Goal: Task Accomplishment & Management: Use online tool/utility

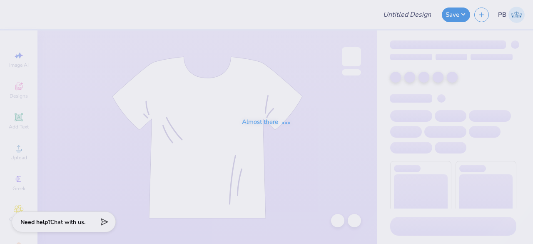
type input "Kanken Bagpacks"
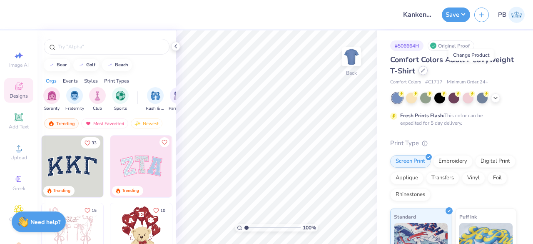
click at [425, 70] on icon at bounding box center [423, 70] width 4 height 4
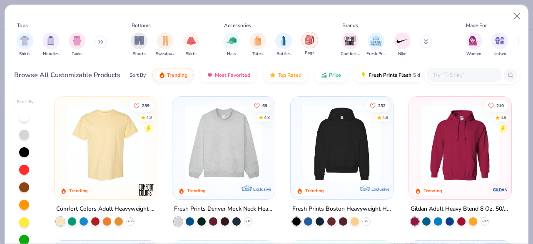
click at [311, 40] on img "filter for Bags" at bounding box center [309, 40] width 9 height 10
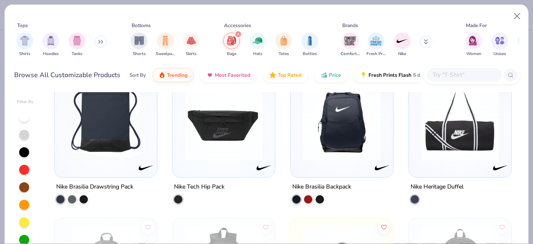
scroll to position [881, 0]
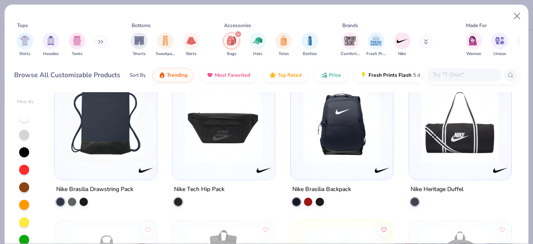
click at [342, 144] on img at bounding box center [342, 123] width 86 height 77
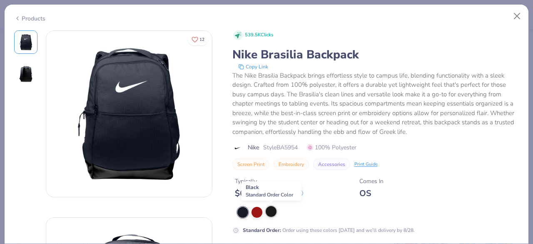
click at [273, 213] on div at bounding box center [271, 211] width 11 height 11
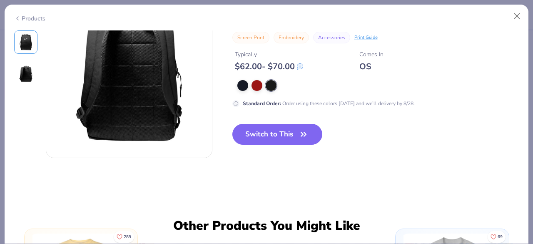
scroll to position [225, 0]
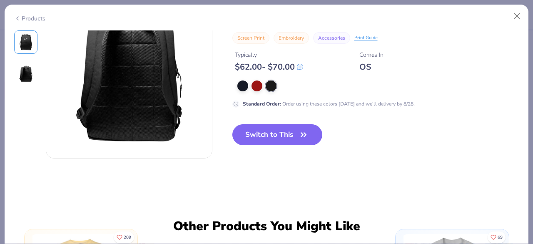
click at [41, 19] on div "Products" at bounding box center [29, 18] width 31 height 9
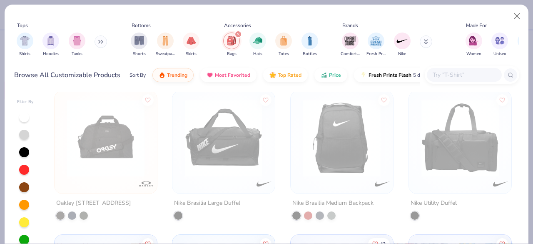
scroll to position [723, 0]
click at [325, 164] on img at bounding box center [342, 138] width 86 height 77
click at [519, 15] on button "Close" at bounding box center [517, 16] width 16 height 16
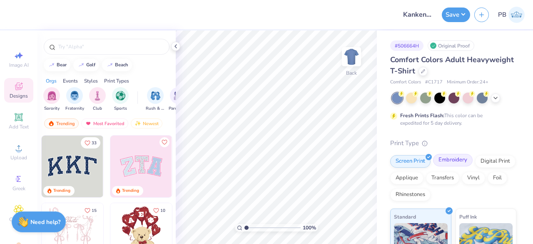
click at [454, 162] on div "Embroidery" at bounding box center [453, 160] width 40 height 12
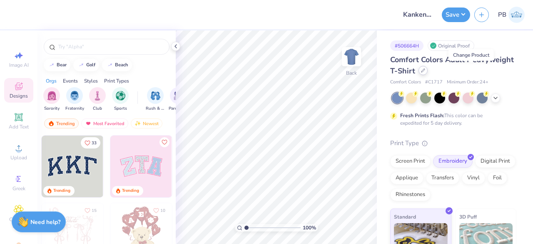
click at [425, 70] on icon at bounding box center [422, 70] width 3 height 3
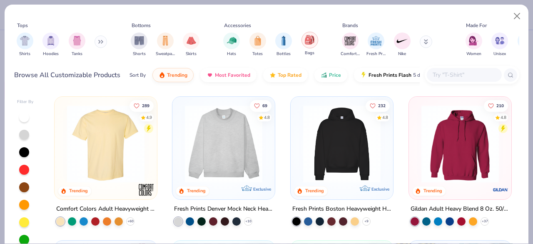
click at [308, 40] on img "filter for Bags" at bounding box center [309, 40] width 9 height 10
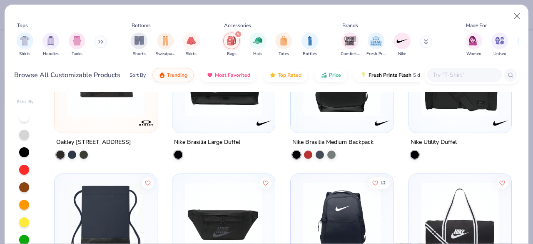
scroll to position [784, 0]
click at [347, 120] on div at bounding box center [342, 79] width 94 height 90
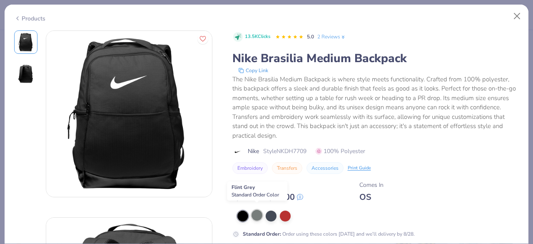
click at [256, 209] on div at bounding box center [256, 214] width 11 height 11
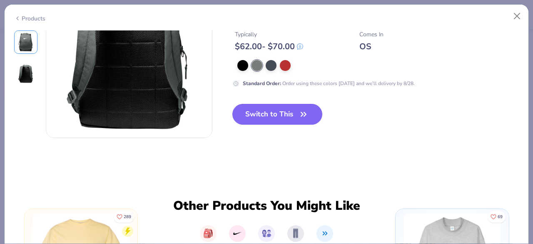
scroll to position [237, 0]
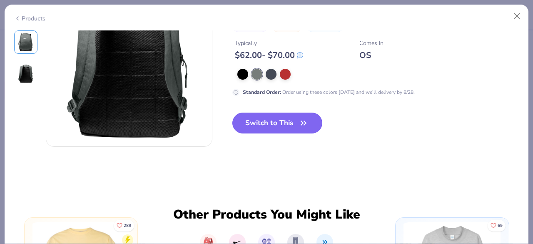
click at [290, 126] on button "Switch to This" at bounding box center [277, 122] width 90 height 21
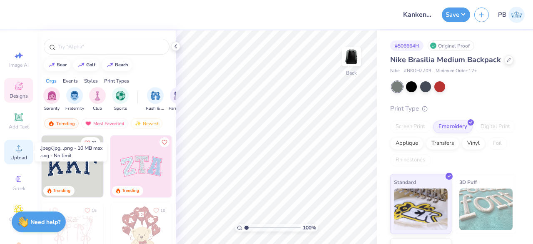
click at [17, 155] on span "Upload" at bounding box center [18, 157] width 17 height 7
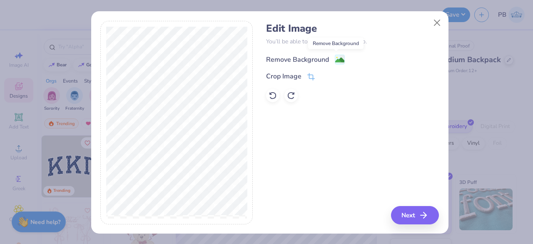
click at [336, 57] on image at bounding box center [339, 59] width 9 height 9
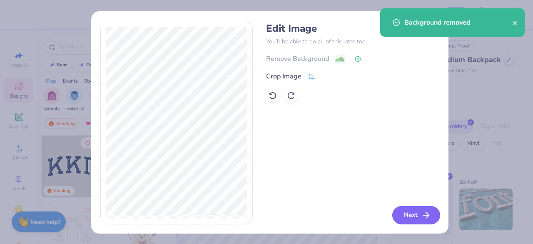
click at [410, 214] on button "Next" at bounding box center [416, 215] width 48 height 18
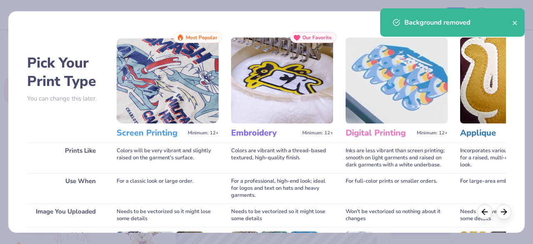
scroll to position [129, 0]
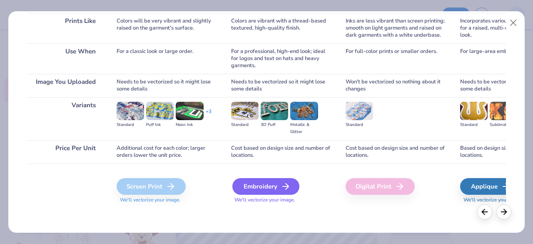
click at [276, 179] on div "Embroidery" at bounding box center [265, 186] width 67 height 17
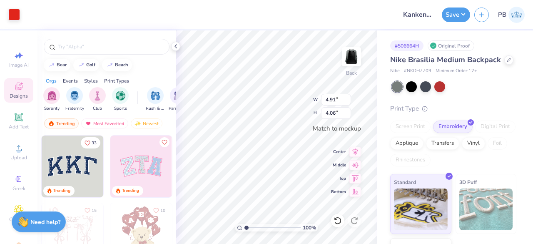
type input "4.91"
type input "4.06"
click at [12, 13] on div at bounding box center [14, 14] width 12 height 12
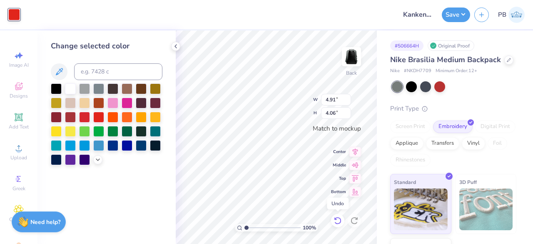
click at [338, 218] on icon at bounding box center [337, 219] width 7 height 7
type input "8.43"
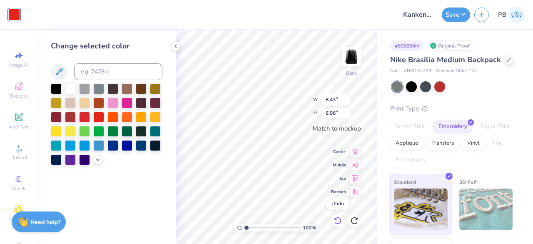
type input "6.96"
click at [338, 218] on icon at bounding box center [337, 219] width 7 height 7
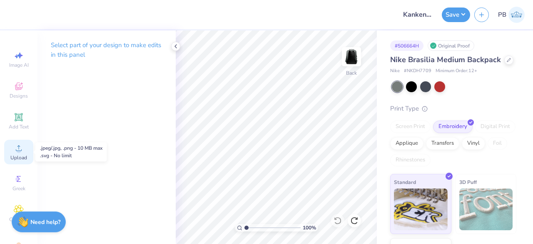
click at [16, 145] on icon at bounding box center [19, 148] width 6 height 6
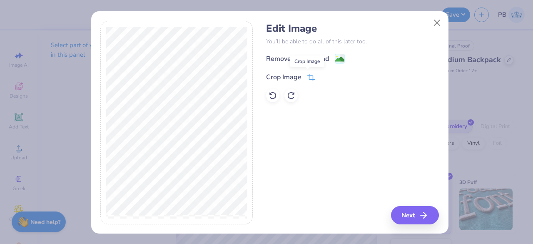
click at [309, 76] on icon at bounding box center [310, 78] width 5 height 5
click at [322, 74] on icon at bounding box center [324, 76] width 5 height 5
click at [340, 55] on image at bounding box center [339, 59] width 9 height 9
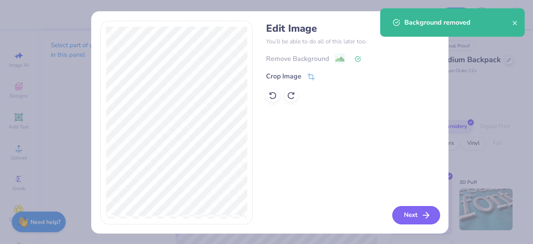
click at [395, 209] on button "Next" at bounding box center [416, 215] width 48 height 18
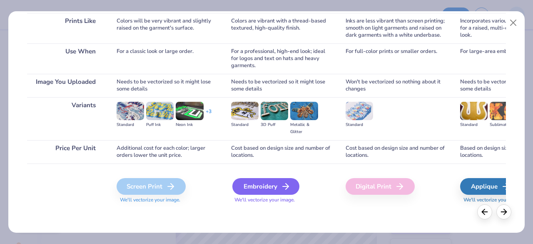
click at [276, 183] on div "Embroidery" at bounding box center [265, 186] width 67 height 17
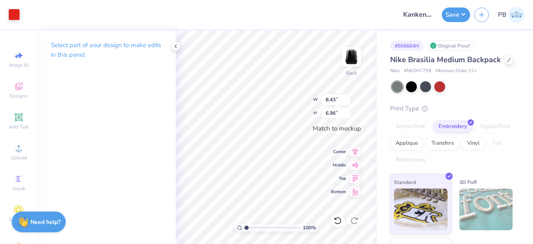
type input "5.43"
type input "4.49"
click at [450, 15] on button "Save" at bounding box center [456, 13] width 28 height 15
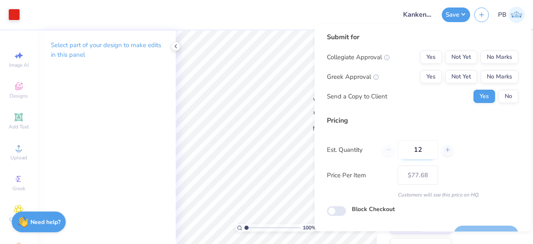
click at [429, 149] on input "12" at bounding box center [418, 149] width 40 height 19
click at [497, 53] on button "No Marks" at bounding box center [499, 56] width 38 height 13
click at [497, 78] on button "No Marks" at bounding box center [499, 76] width 38 height 13
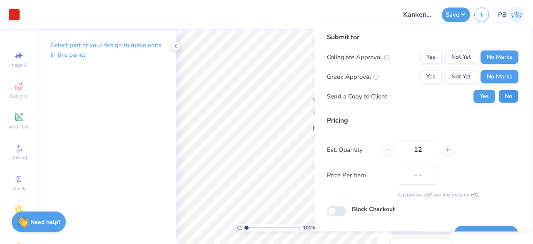
click at [500, 99] on button "No" at bounding box center [508, 96] width 20 height 13
type input "$77.68"
click at [429, 147] on input "12" at bounding box center [418, 149] width 40 height 19
type input "1"
type input "024"
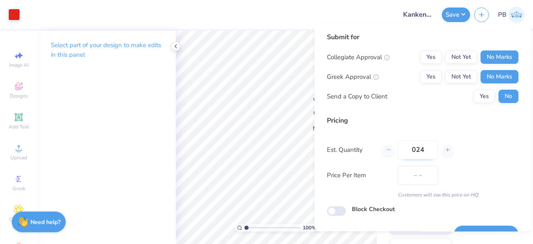
type input "$72.04"
type input "012"
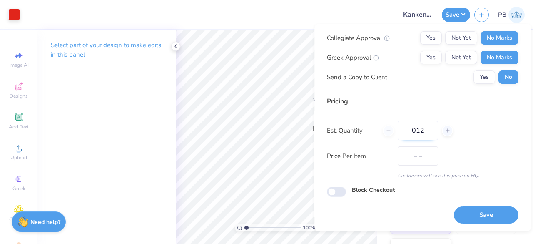
type input "$77.68"
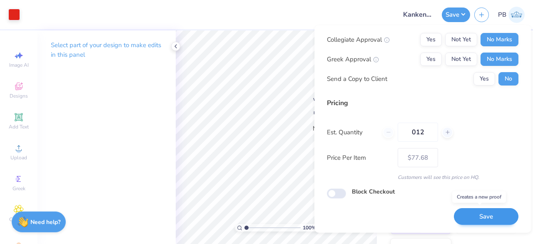
type input "012"
click at [471, 216] on button "Save" at bounding box center [486, 215] width 65 height 17
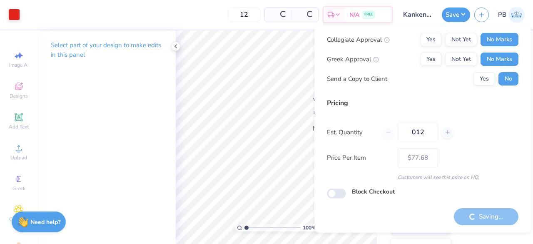
type input "– –"
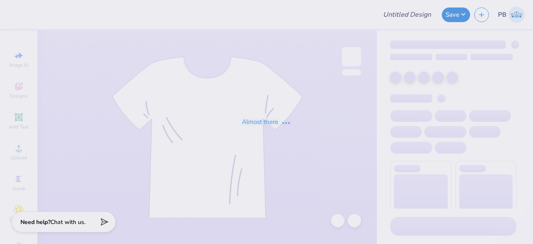
type input "Kanken Bagpacks"
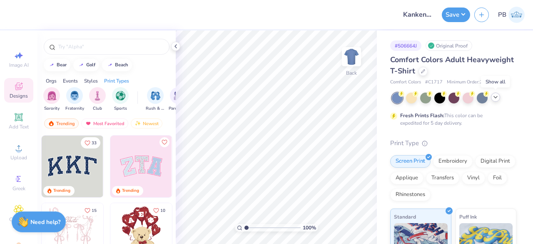
click at [497, 97] on icon at bounding box center [495, 97] width 7 height 7
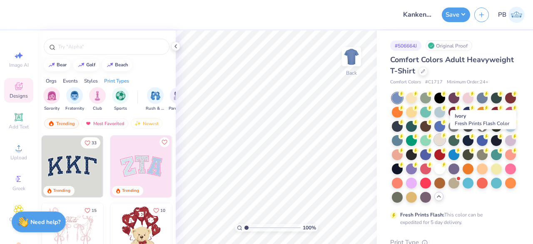
click at [445, 142] on div at bounding box center [439, 139] width 11 height 11
